Goal: Transaction & Acquisition: Book appointment/travel/reservation

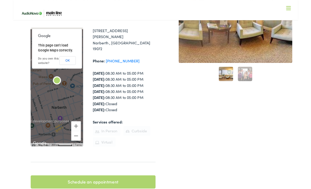
scroll to position [102, 0]
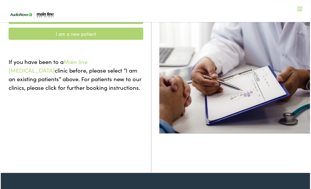
scroll to position [46, 0]
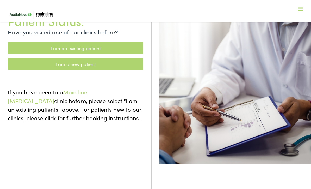
click at [34, 65] on link "I am a new patient" at bounding box center [76, 64] width 136 height 12
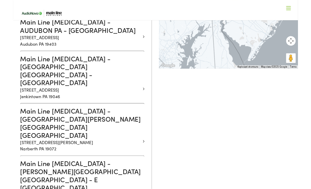
scroll to position [150, 0]
click at [82, 152] on p "916 Montgomery Avenue Narberth PA 19072" at bounding box center [74, 159] width 132 height 14
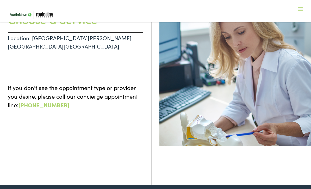
scroll to position [36, 0]
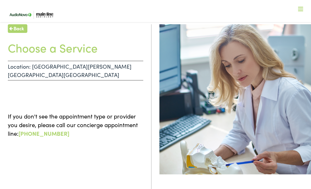
click at [27, 113] on p "If you don't see the appointment type or provider you desire, please call our c…" at bounding box center [76, 125] width 136 height 26
click at [30, 65] on p "Location: NARBERTH PA - MONTGOMERY" at bounding box center [76, 71] width 136 height 20
click at [30, 49] on h1 "Choose a Service" at bounding box center [76, 48] width 136 height 14
click at [301, 10] on div at bounding box center [300, 9] width 5 height 5
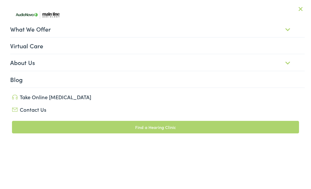
click at [25, 32] on link "What We Offer" at bounding box center [157, 29] width 295 height 16
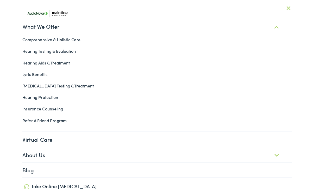
scroll to position [129, 0]
click at [20, 70] on link "Hearing Aids & Treatment" at bounding box center [155, 68] width 299 height 13
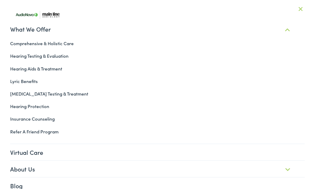
scroll to position [146, 0]
click at [23, 105] on link "Hearing Protection" at bounding box center [155, 106] width 299 height 13
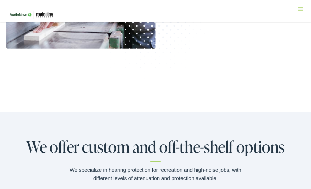
scroll to position [185, 0]
